Goal: Navigation & Orientation: Find specific page/section

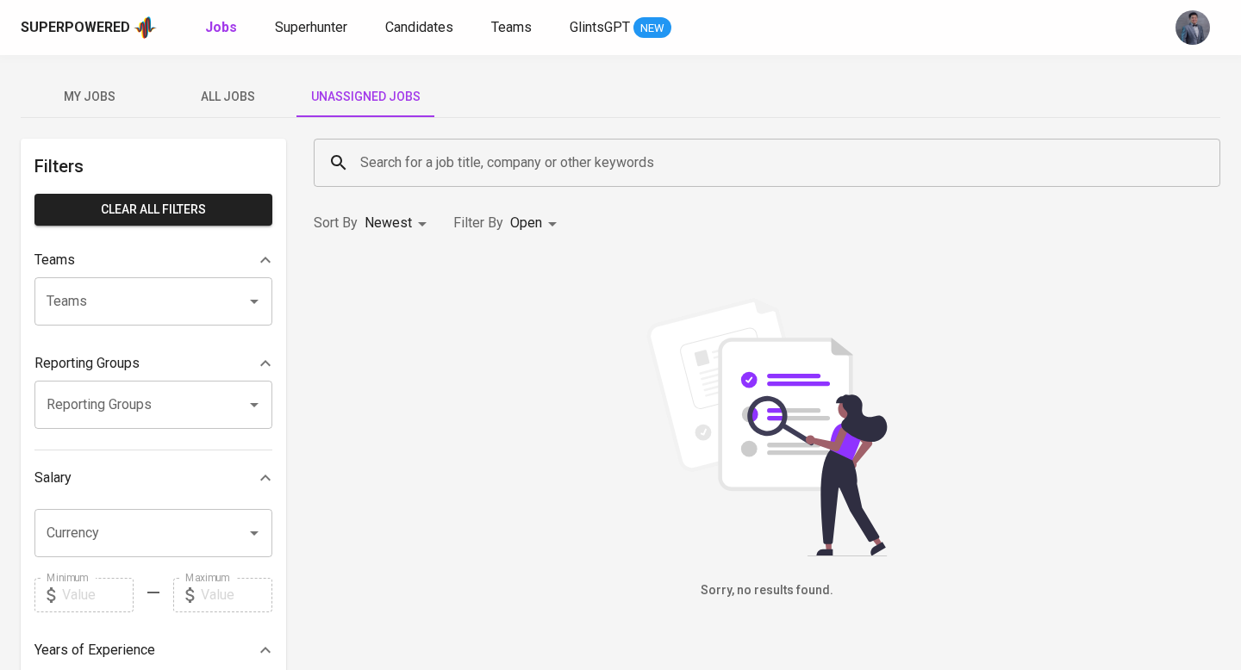
click at [370, 94] on span "Unassigned Jobs" at bounding box center [365, 97] width 117 height 22
click at [227, 128] on div "My Jobs All Jobs Unassigned Jobs Filters Clear All filters Teams Teams Teams Re…" at bounding box center [620, 593] width 1241 height 1076
click at [227, 101] on span "All Jobs" at bounding box center [227, 97] width 117 height 22
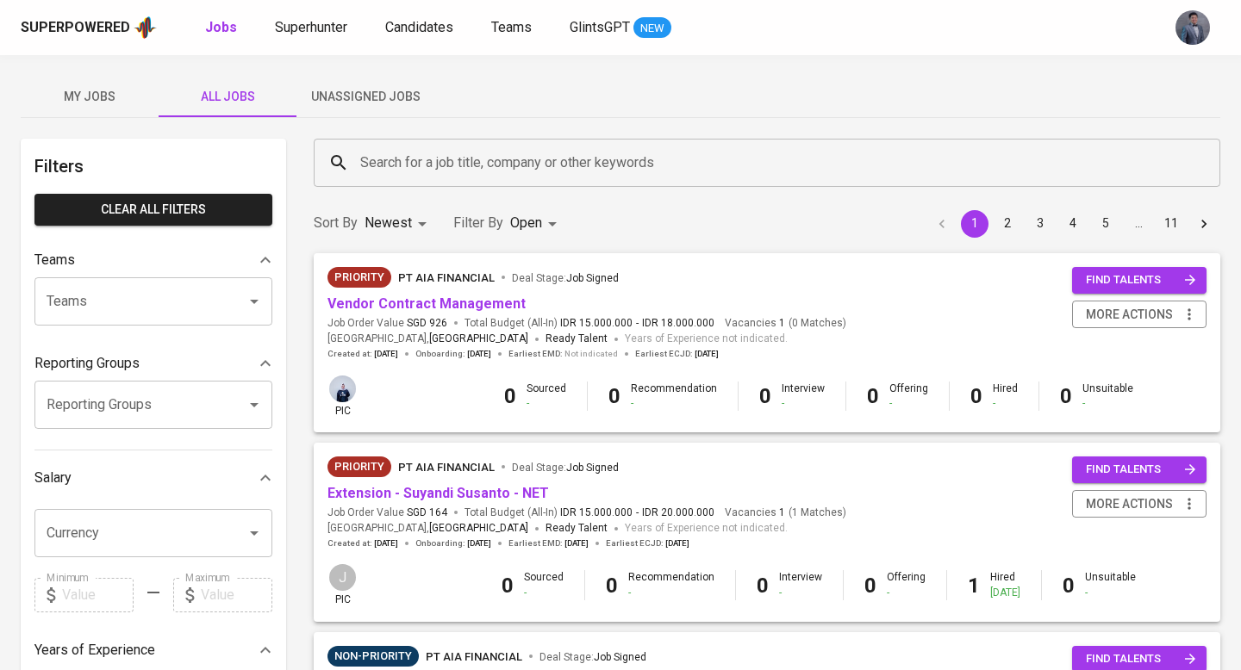
click at [348, 92] on span "Unassigned Jobs" at bounding box center [365, 97] width 117 height 22
